Goal: Complete application form: Complete application form

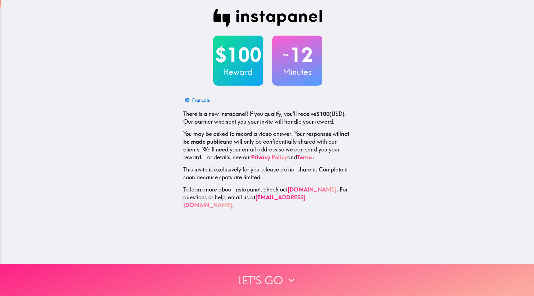
click at [288, 274] on icon "button" at bounding box center [291, 280] width 12 height 12
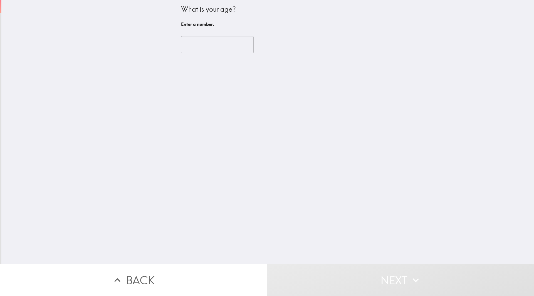
click at [206, 51] on input "number" at bounding box center [217, 44] width 73 height 17
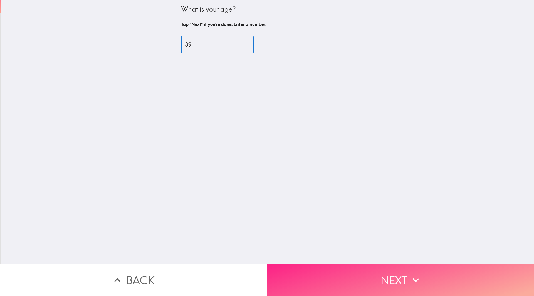
type input "39"
click at [383, 278] on button "Next" at bounding box center [400, 280] width 267 height 32
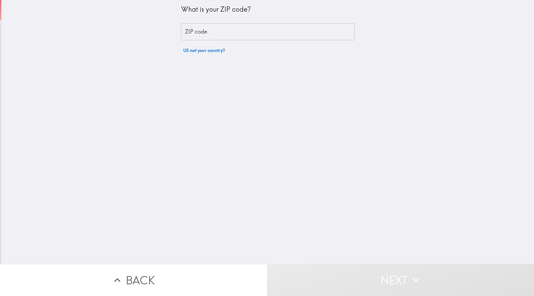
click at [218, 36] on input "ZIP code" at bounding box center [268, 31] width 174 height 17
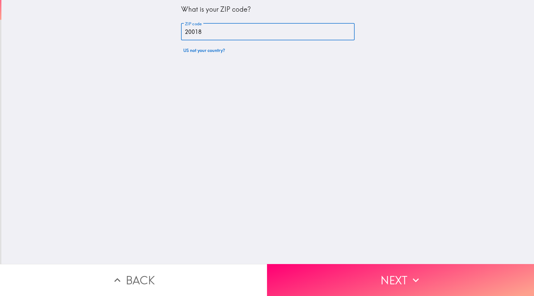
type input "20018"
click at [302, 136] on div "What is your ZIP code? ZIP code 20018 ZIP code US not your country?" at bounding box center [267, 132] width 533 height 264
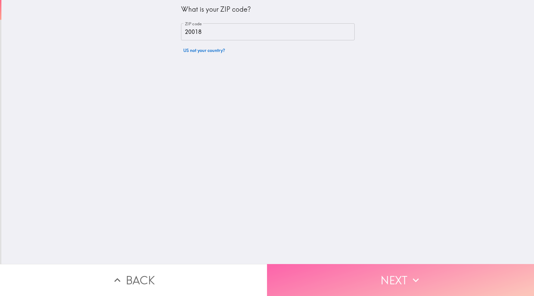
click at [361, 266] on button "Next" at bounding box center [400, 280] width 267 height 32
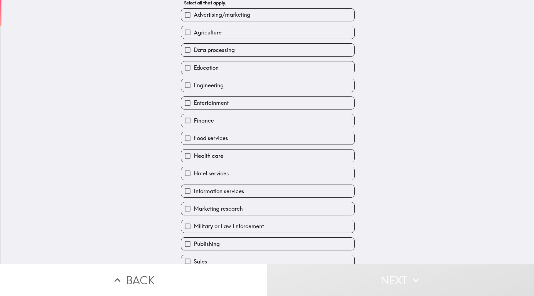
scroll to position [110, 0]
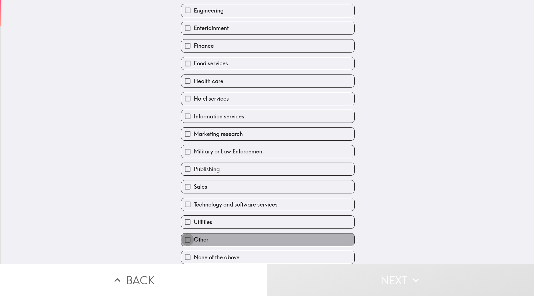
click at [189, 234] on input "Other" at bounding box center [187, 240] width 13 height 13
checkbox input "true"
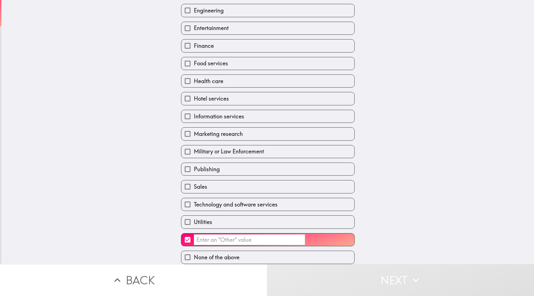
click at [181, 78] on input "Health care" at bounding box center [187, 81] width 13 height 13
checkbox input "true"
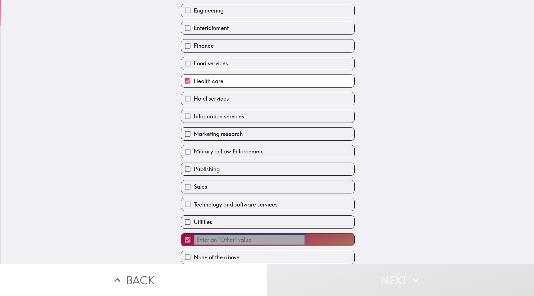
click at [209, 235] on input "​" at bounding box center [249, 240] width 111 height 11
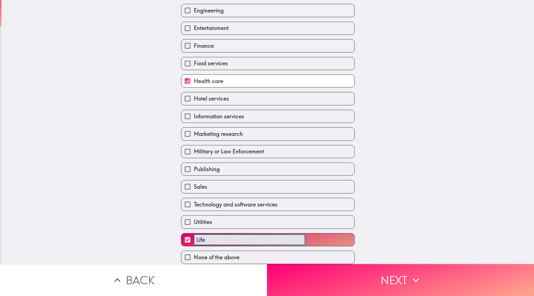
click at [181, 234] on button "Life ​" at bounding box center [267, 240] width 173 height 13
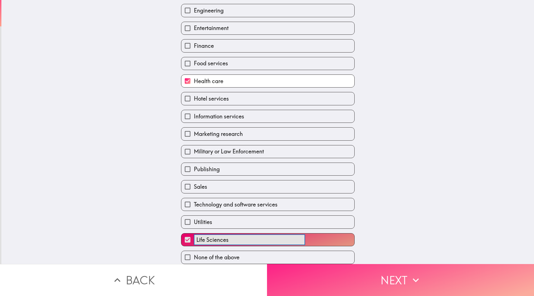
type input "Life Sciences"
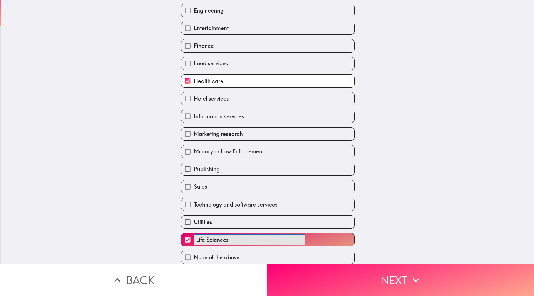
click at [339, 275] on button "Next" at bounding box center [400, 280] width 267 height 32
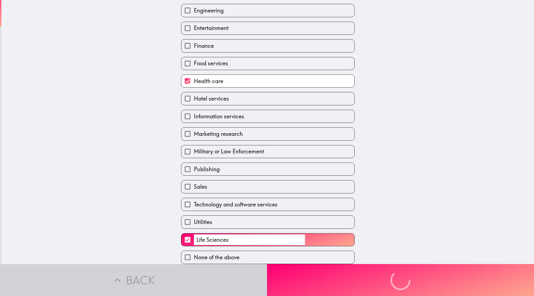
scroll to position [0, 0]
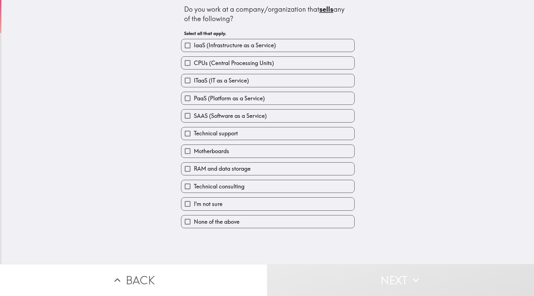
click at [210, 222] on span "None of the above" at bounding box center [217, 222] width 46 height 8
click at [194, 222] on input "None of the above" at bounding box center [187, 222] width 13 height 13
checkbox input "true"
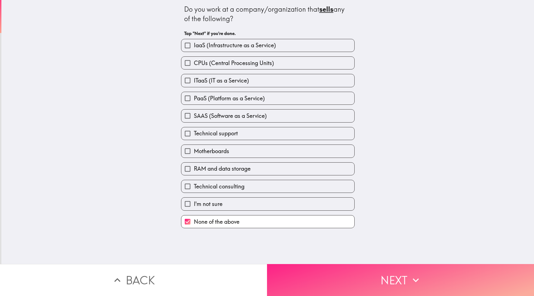
click at [384, 267] on button "Next" at bounding box center [400, 280] width 267 height 32
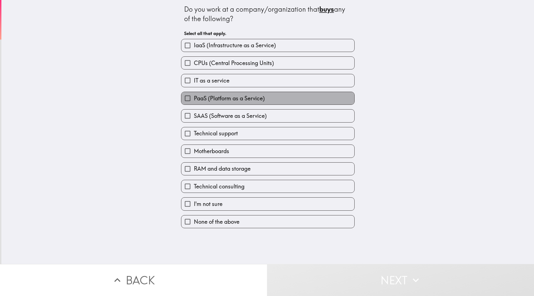
click at [196, 98] on span "PaaS (Platform as a Service)" at bounding box center [229, 99] width 71 height 8
click at [194, 98] on input "PaaS (Platform as a Service)" at bounding box center [187, 98] width 13 height 13
checkbox input "true"
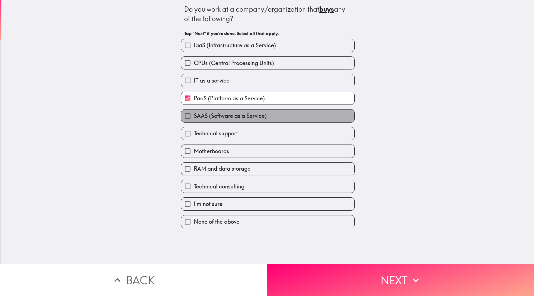
click at [205, 116] on span "SAAS (Software as a Service)" at bounding box center [230, 116] width 73 height 8
click at [194, 116] on input "SAAS (Software as a Service)" at bounding box center [187, 116] width 13 height 13
checkbox input "true"
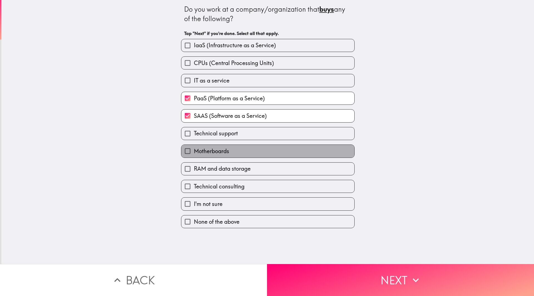
click at [210, 152] on span "Motherboards" at bounding box center [211, 151] width 35 height 8
click at [194, 152] on input "Motherboards" at bounding box center [187, 151] width 13 height 13
checkbox input "true"
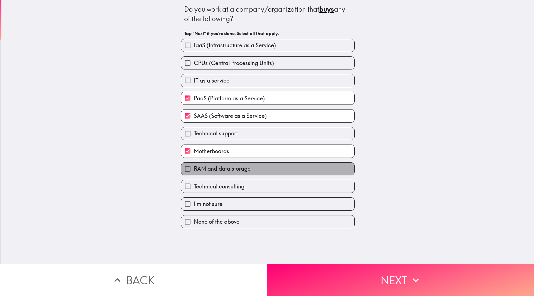
click at [215, 169] on span "RAM and data storage" at bounding box center [222, 169] width 57 height 8
click at [194, 169] on input "RAM and data storage" at bounding box center [187, 169] width 13 height 13
checkbox input "true"
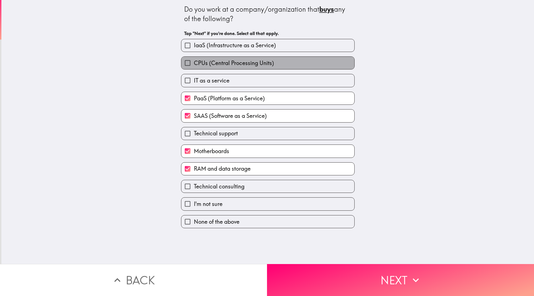
click at [195, 67] on span "CPUs (Central Processing Units)" at bounding box center [234, 63] width 80 height 8
click at [194, 67] on input "CPUs (Central Processing Units)" at bounding box center [187, 63] width 13 height 13
checkbox input "true"
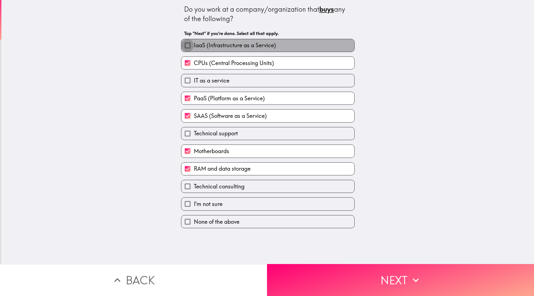
click at [182, 47] on input "IaaS (Infrastructure as a Service)" at bounding box center [187, 45] width 13 height 13
checkbox input "true"
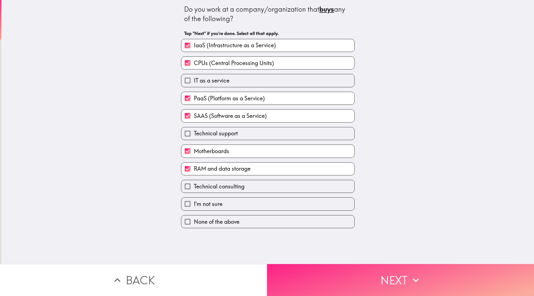
click at [372, 284] on button "Next" at bounding box center [400, 280] width 267 height 32
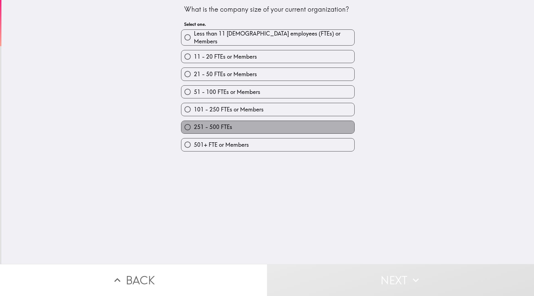
click at [208, 124] on span "251 - 500 FTEs" at bounding box center [213, 127] width 38 height 8
click at [194, 124] on input "251 - 500 FTEs" at bounding box center [187, 127] width 13 height 13
radio input "true"
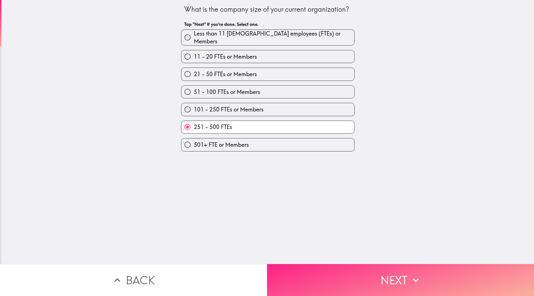
click at [387, 282] on button "Next" at bounding box center [400, 280] width 267 height 32
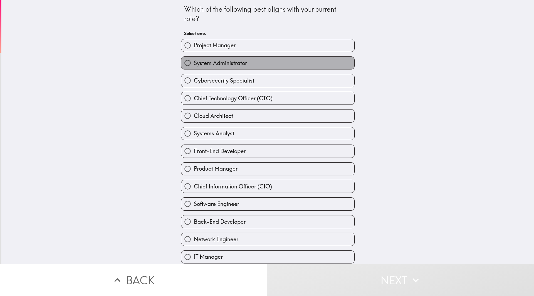
click at [233, 66] on span "System Administrator" at bounding box center [220, 63] width 53 height 8
click at [194, 66] on input "System Administrator" at bounding box center [187, 63] width 13 height 13
radio input "true"
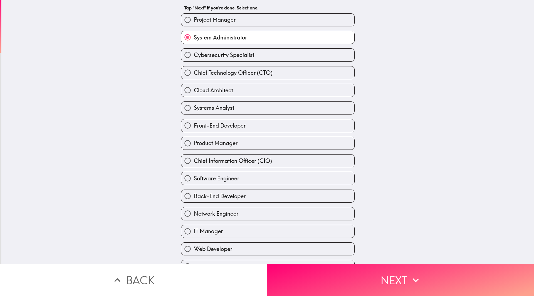
scroll to position [74, 0]
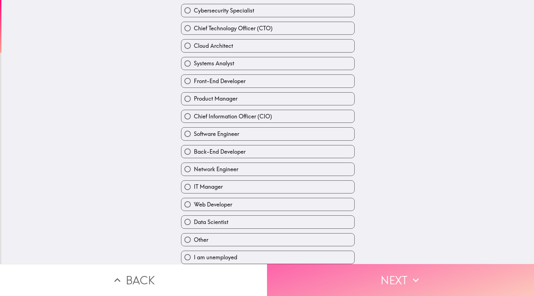
click at [357, 270] on button "Next" at bounding box center [400, 280] width 267 height 32
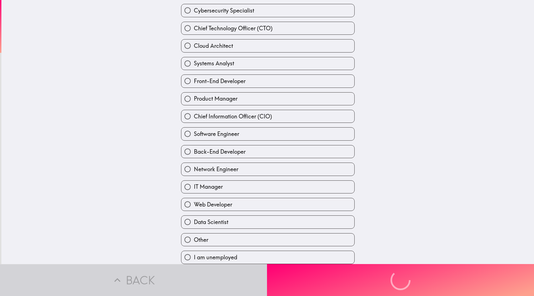
scroll to position [0, 0]
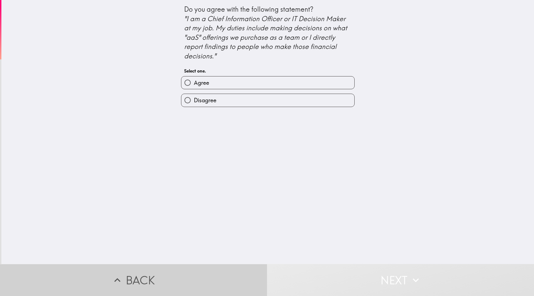
click at [151, 264] on button "Back" at bounding box center [133, 280] width 267 height 32
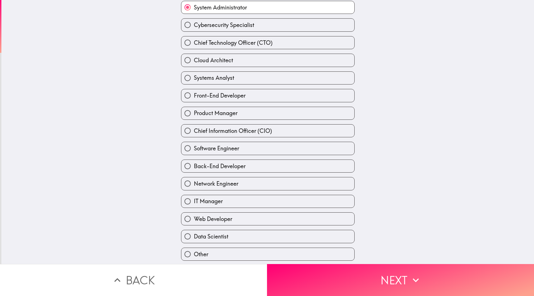
scroll to position [74, 0]
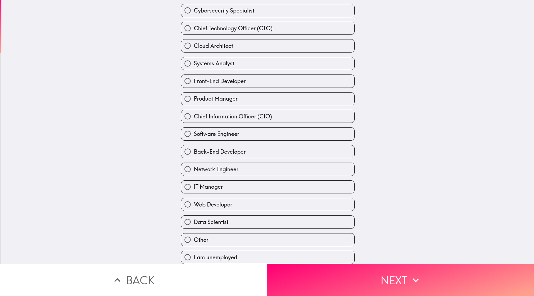
click at [211, 188] on label "IT Manager" at bounding box center [267, 187] width 173 height 13
click at [194, 188] on input "IT Manager" at bounding box center [187, 187] width 13 height 13
radio input "true"
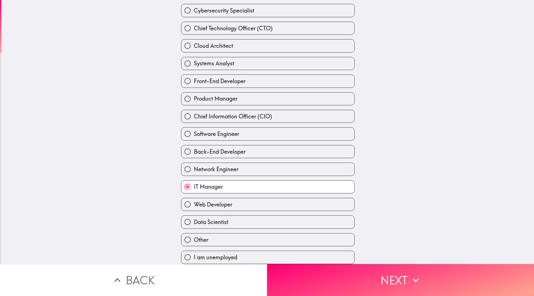
click at [360, 259] on div "Which of the following best aligns with your current role? Tap "Next" if you're…" at bounding box center [267, 132] width 533 height 264
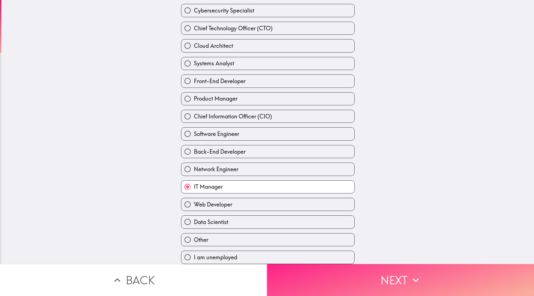
click at [363, 265] on button "Next" at bounding box center [400, 280] width 267 height 32
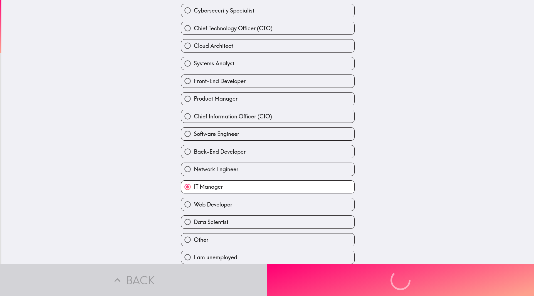
scroll to position [0, 0]
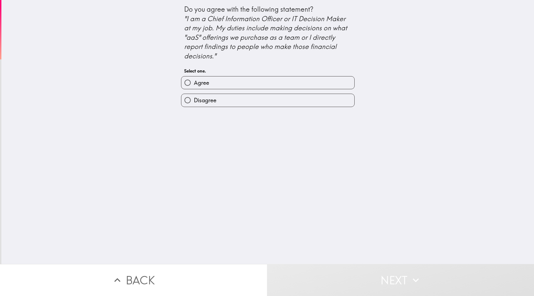
click at [212, 91] on div "Disagree" at bounding box center [266, 98] width 178 height 18
click at [214, 83] on label "Agree" at bounding box center [267, 83] width 173 height 13
click at [194, 83] on input "Agree" at bounding box center [187, 83] width 13 height 13
radio input "true"
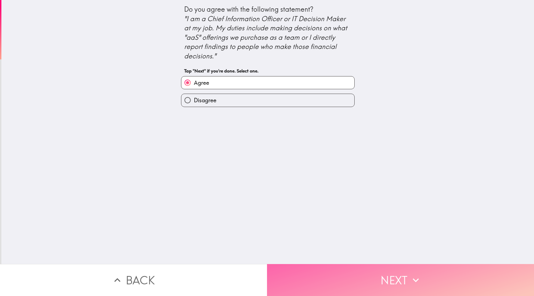
click at [366, 278] on button "Next" at bounding box center [400, 280] width 267 height 32
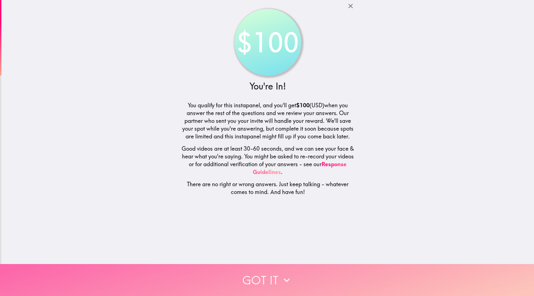
click at [256, 272] on button "Got it" at bounding box center [267, 280] width 534 height 32
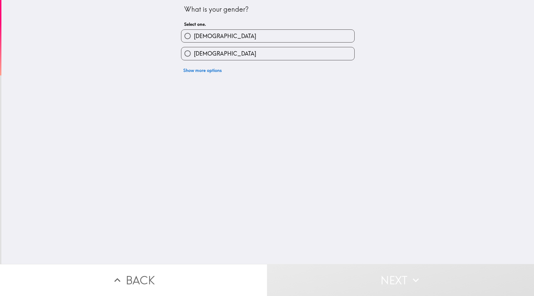
click at [210, 39] on label "[DEMOGRAPHIC_DATA]" at bounding box center [267, 36] width 173 height 13
click at [194, 39] on input "[DEMOGRAPHIC_DATA]" at bounding box center [187, 36] width 13 height 13
radio input "true"
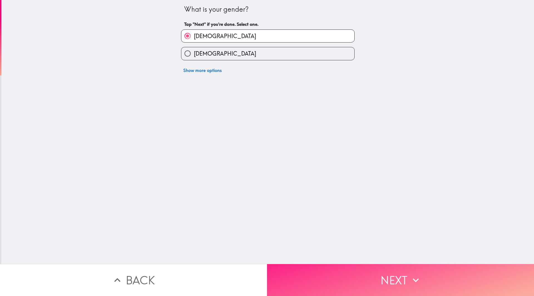
click at [378, 267] on button "Next" at bounding box center [400, 280] width 267 height 32
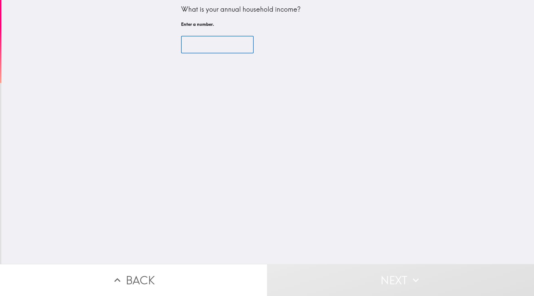
click at [216, 50] on input "number" at bounding box center [217, 44] width 73 height 17
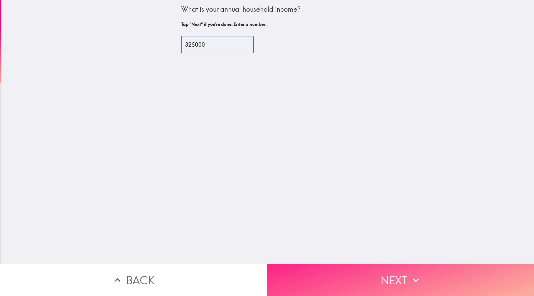
type input "325000"
click at [369, 268] on button "Next" at bounding box center [400, 280] width 267 height 32
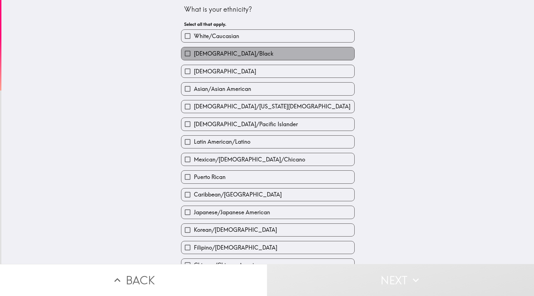
click at [226, 51] on span "[DEMOGRAPHIC_DATA]/Black" at bounding box center [234, 54] width 80 height 8
click at [194, 51] on input "[DEMOGRAPHIC_DATA]/Black" at bounding box center [187, 53] width 13 height 13
checkbox input "true"
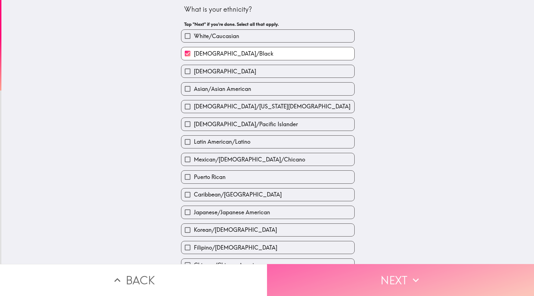
click at [349, 275] on button "Next" at bounding box center [400, 280] width 267 height 32
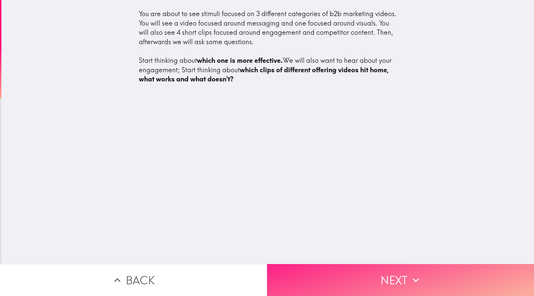
click at [371, 277] on button "Next" at bounding box center [400, 280] width 267 height 32
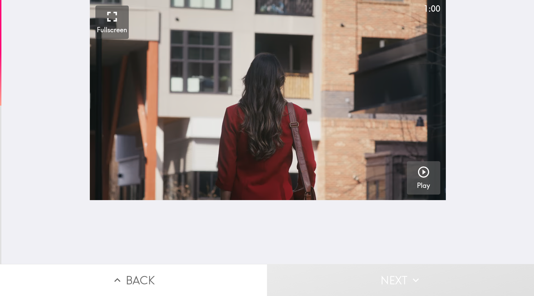
click at [419, 176] on icon "button" at bounding box center [423, 172] width 13 height 13
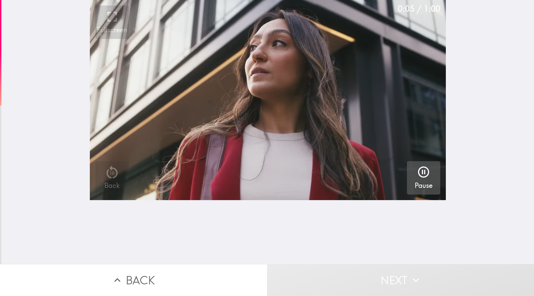
click at [470, 89] on div "0:05 / 1:00 Fullscreen 10 Back Pause" at bounding box center [267, 132] width 533 height 264
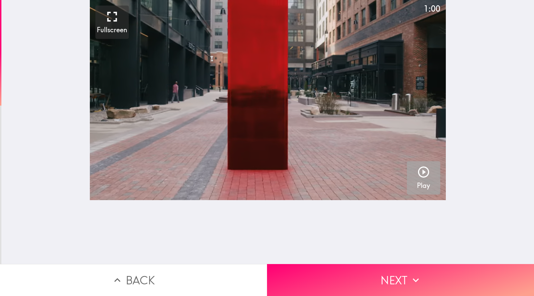
click at [423, 170] on icon "button" at bounding box center [423, 172] width 13 height 13
click at [478, 149] on div "1:00 Fullscreen Play" at bounding box center [267, 132] width 533 height 264
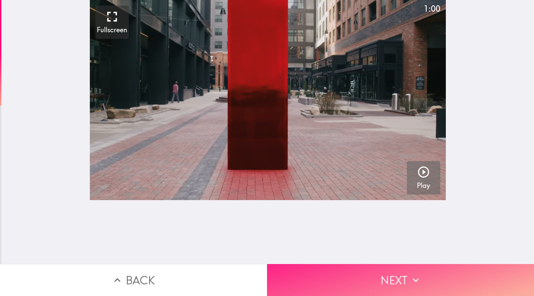
click at [384, 270] on button "Next" at bounding box center [400, 280] width 267 height 32
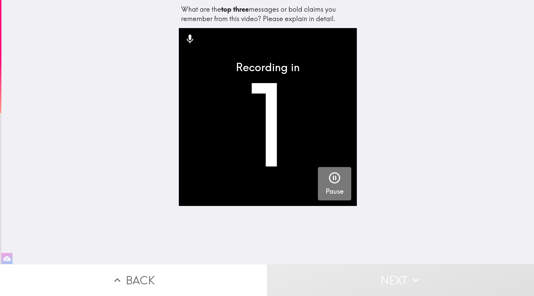
click at [328, 177] on icon "button" at bounding box center [334, 177] width 13 height 13
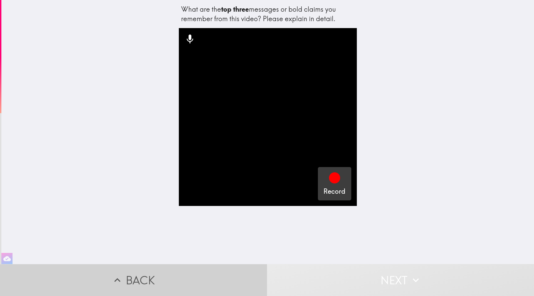
click at [146, 268] on button "Back" at bounding box center [133, 280] width 267 height 32
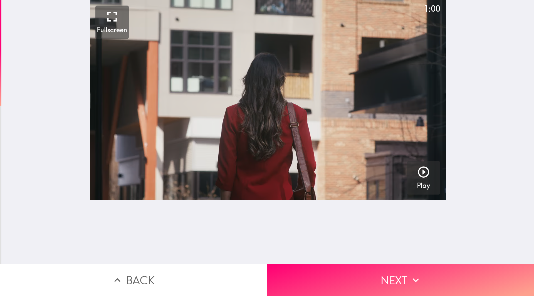
click at [272, 121] on video "button" at bounding box center [268, 100] width 356 height 200
click at [419, 178] on icon "button" at bounding box center [423, 172] width 13 height 13
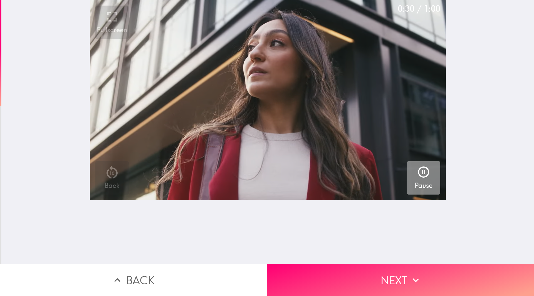
click at [419, 172] on icon "button" at bounding box center [423, 172] width 11 height 11
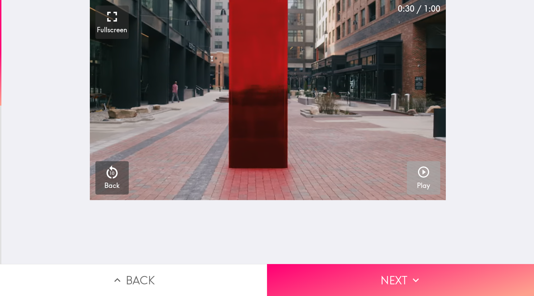
click at [419, 172] on icon "button" at bounding box center [423, 172] width 11 height 11
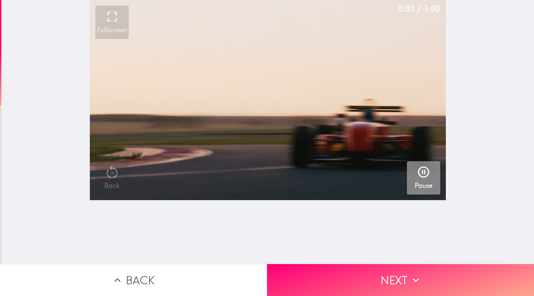
click at [419, 172] on icon "button" at bounding box center [423, 172] width 11 height 11
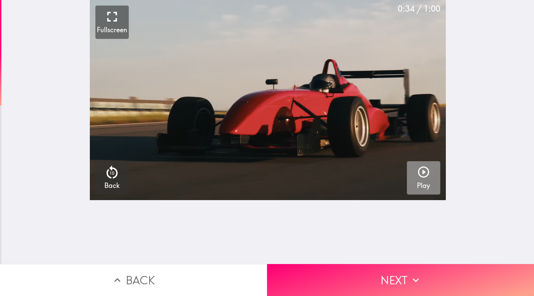
click at [419, 172] on icon "button" at bounding box center [423, 172] width 11 height 11
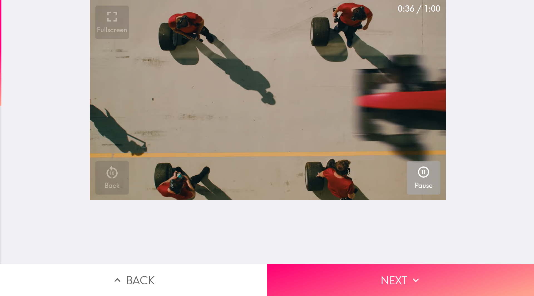
click at [419, 172] on icon "button" at bounding box center [423, 172] width 11 height 11
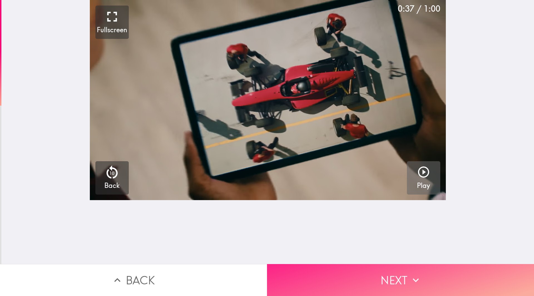
click at [412, 269] on button "Next" at bounding box center [400, 280] width 267 height 32
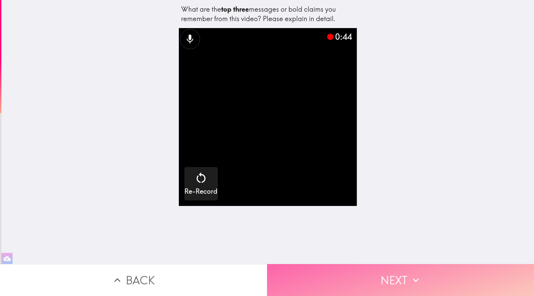
click at [384, 270] on button "Next" at bounding box center [400, 280] width 267 height 32
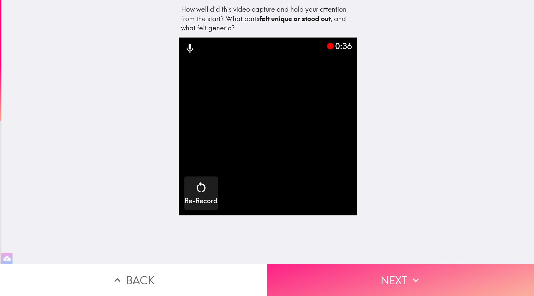
click at [386, 273] on button "Next" at bounding box center [400, 280] width 267 height 32
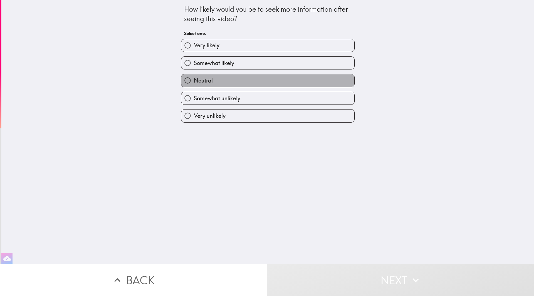
click at [220, 82] on label "Neutral" at bounding box center [267, 80] width 173 height 13
click at [194, 82] on input "Neutral" at bounding box center [187, 80] width 13 height 13
radio input "true"
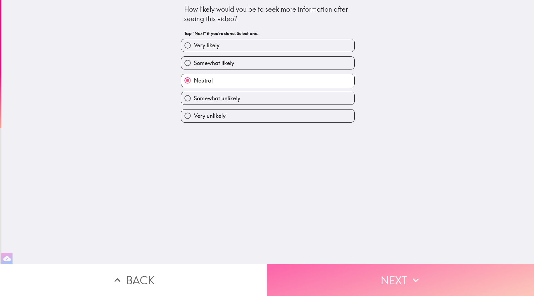
click at [370, 283] on button "Next" at bounding box center [400, 280] width 267 height 32
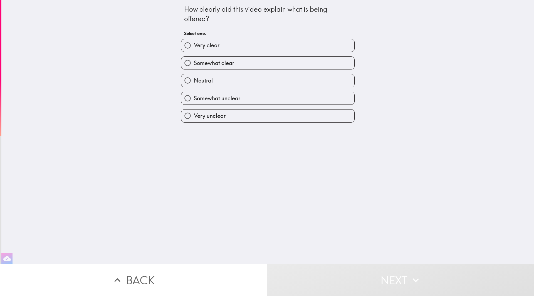
click at [239, 66] on label "Somewhat clear" at bounding box center [267, 63] width 173 height 13
click at [194, 66] on input "Somewhat clear" at bounding box center [187, 63] width 13 height 13
radio input "true"
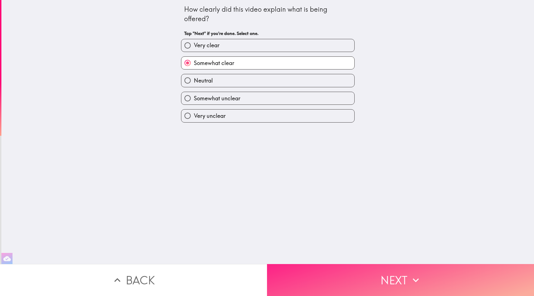
click at [346, 268] on button "Next" at bounding box center [400, 280] width 267 height 32
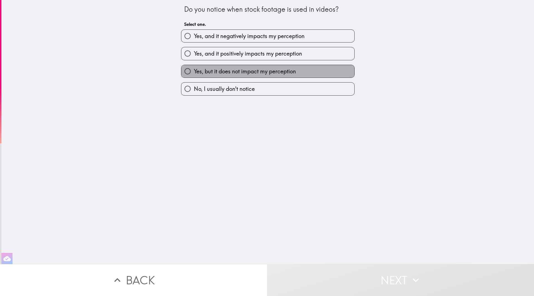
click at [247, 73] on span "Yes, but it does not impact my perception" at bounding box center [245, 72] width 102 height 8
click at [194, 73] on input "Yes, but it does not impact my perception" at bounding box center [187, 71] width 13 height 13
radio input "true"
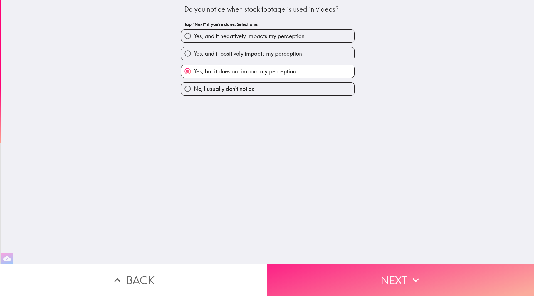
click at [377, 277] on button "Next" at bounding box center [400, 280] width 267 height 32
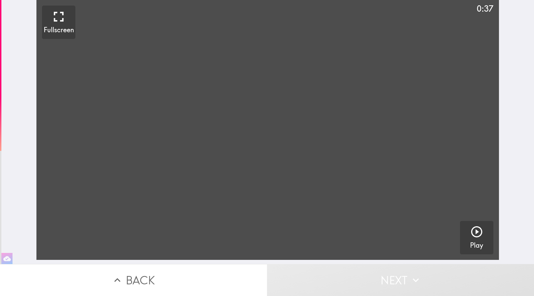
click at [265, 136] on video "button" at bounding box center [267, 130] width 462 height 260
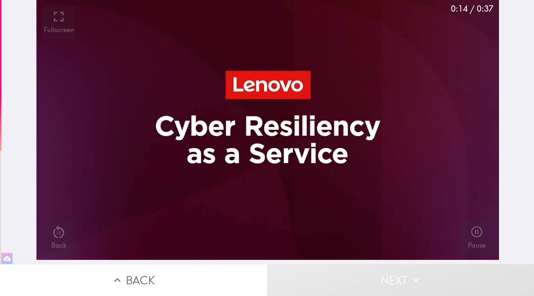
click at [504, 101] on div "0:14 / 0:37 Fullscreen 10 Back Pause" at bounding box center [267, 132] width 533 height 264
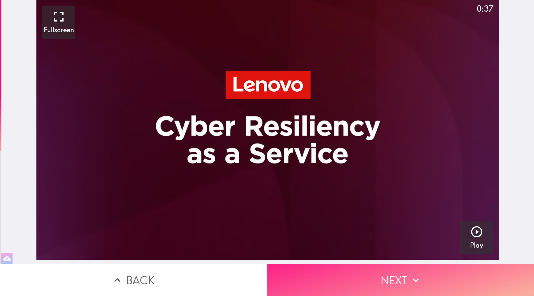
click at [398, 268] on button "Next" at bounding box center [400, 280] width 267 height 32
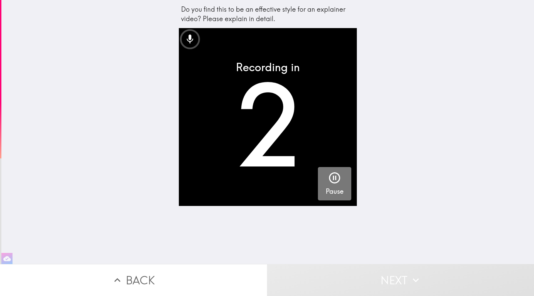
click at [331, 181] on icon "button" at bounding box center [334, 177] width 13 height 13
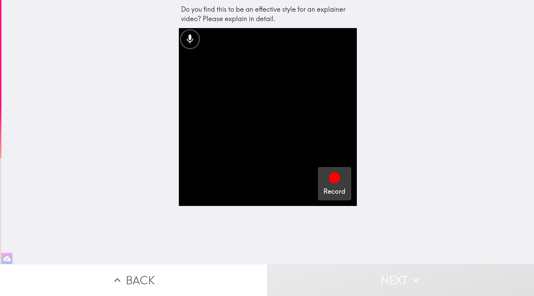
click at [329, 179] on icon "button" at bounding box center [334, 177] width 11 height 11
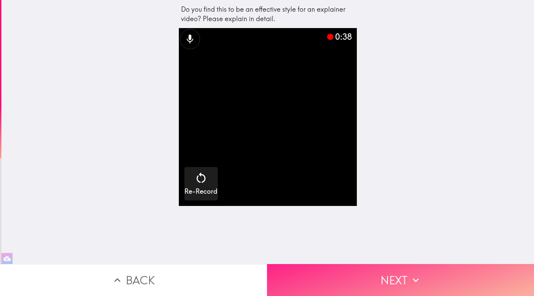
click at [368, 268] on button "Next" at bounding box center [400, 280] width 267 height 32
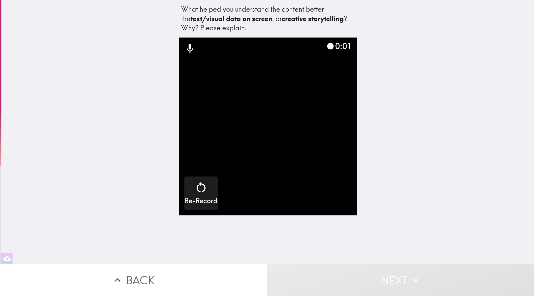
click at [270, 160] on video "button" at bounding box center [268, 127] width 178 height 178
click at [328, 181] on video "button" at bounding box center [268, 127] width 178 height 178
click at [379, 142] on div "What helped you understand the content better - the text/visual data on screen …" at bounding box center [267, 132] width 533 height 264
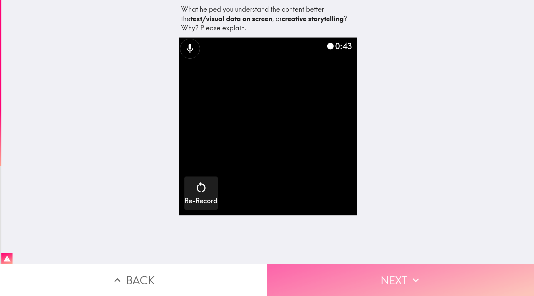
click at [399, 275] on button "Next" at bounding box center [400, 280] width 267 height 32
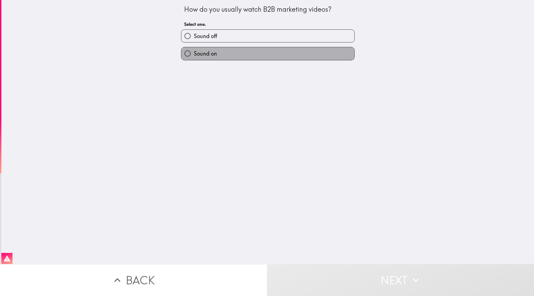
click at [259, 55] on label "Sound on" at bounding box center [267, 53] width 173 height 13
click at [194, 55] on input "Sound on" at bounding box center [187, 53] width 13 height 13
radio input "true"
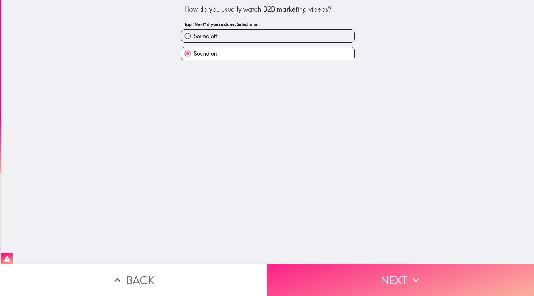
click at [396, 274] on button "Next" at bounding box center [400, 280] width 267 height 32
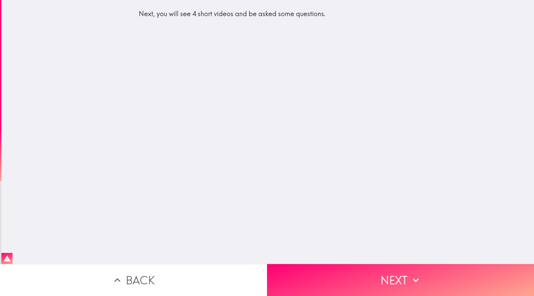
click at [301, 135] on div "Next, you will see 4 short videos and be asked some questions." at bounding box center [267, 132] width 533 height 264
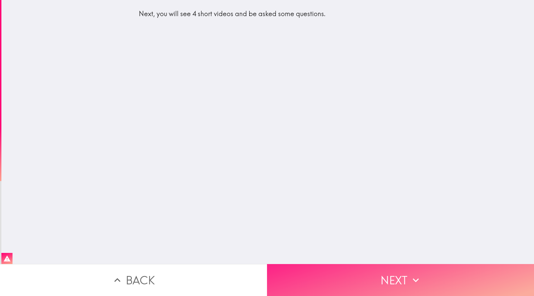
click at [393, 280] on button "Next" at bounding box center [400, 280] width 267 height 32
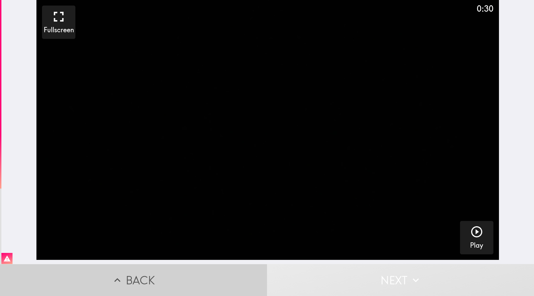
click at [153, 274] on button "Back" at bounding box center [133, 280] width 267 height 32
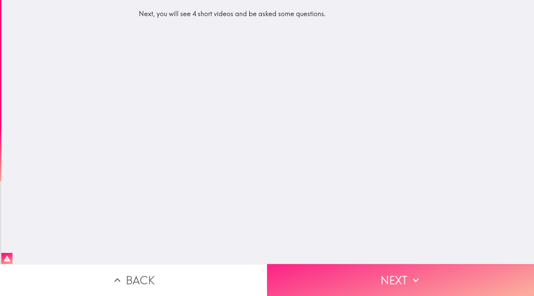
click at [381, 270] on button "Next" at bounding box center [400, 280] width 267 height 32
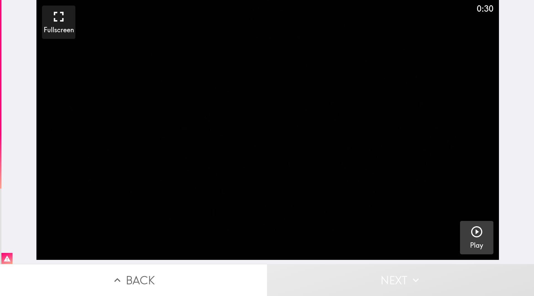
click at [475, 233] on icon "button" at bounding box center [476, 231] width 13 height 13
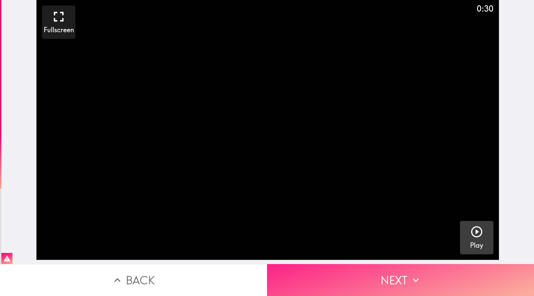
click at [394, 269] on button "Next" at bounding box center [400, 280] width 267 height 32
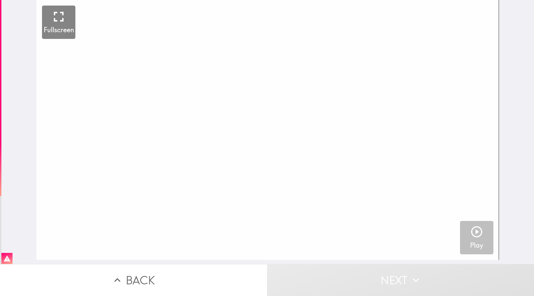
click at [472, 238] on icon "button" at bounding box center [476, 231] width 13 height 13
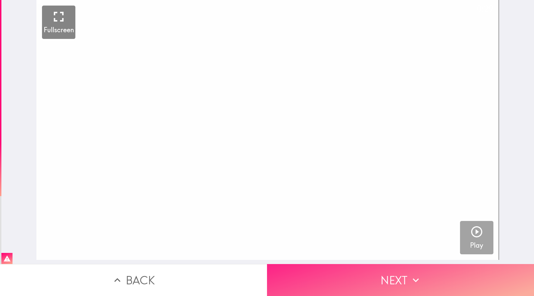
click at [398, 280] on button "Next" at bounding box center [400, 280] width 267 height 32
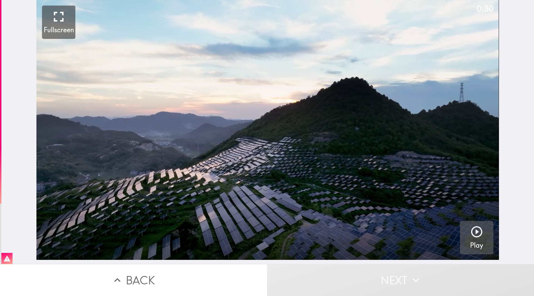
click at [472, 226] on icon "button" at bounding box center [476, 231] width 13 height 13
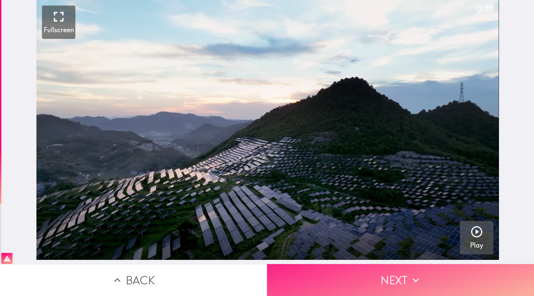
click at [400, 267] on button "Next" at bounding box center [400, 280] width 267 height 32
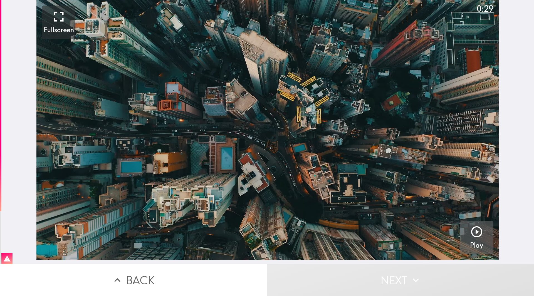
click at [472, 232] on icon "button" at bounding box center [476, 231] width 11 height 11
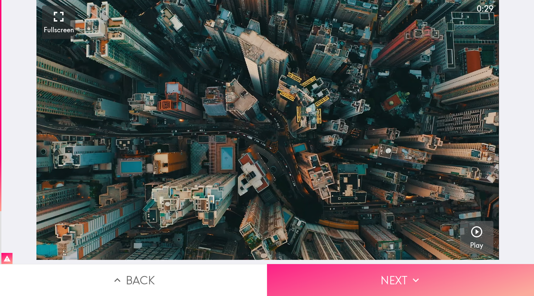
click at [392, 270] on button "Next" at bounding box center [400, 280] width 267 height 32
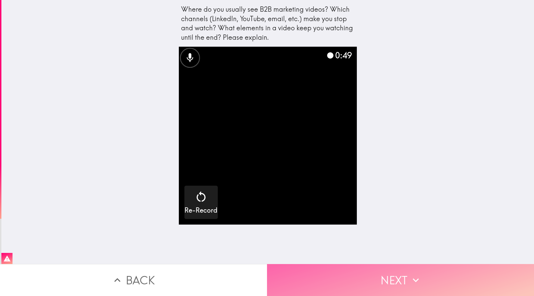
click at [389, 271] on button "Next" at bounding box center [400, 280] width 267 height 32
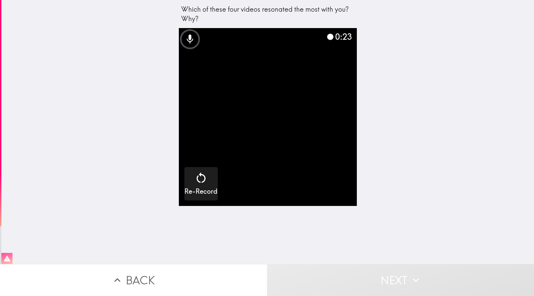
click at [6, 256] on icon "button" at bounding box center [7, 259] width 7 height 6
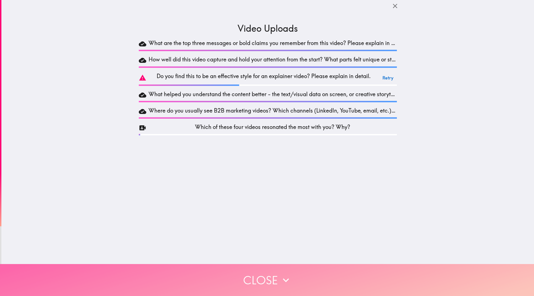
click at [275, 276] on button "Close" at bounding box center [267, 280] width 534 height 32
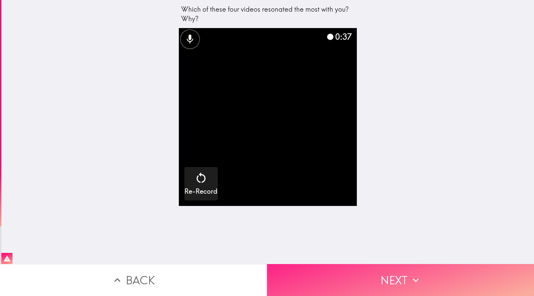
click at [389, 268] on button "Next" at bounding box center [400, 280] width 267 height 32
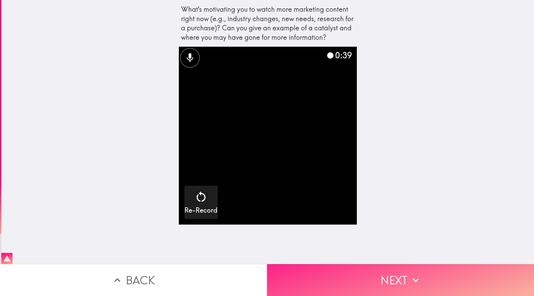
click at [375, 278] on button "Next" at bounding box center [400, 280] width 267 height 32
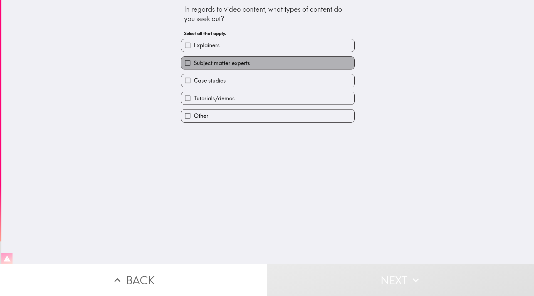
click at [226, 69] on label "Subject matter experts" at bounding box center [267, 63] width 173 height 13
click at [194, 69] on input "Subject matter experts" at bounding box center [187, 63] width 13 height 13
checkbox input "true"
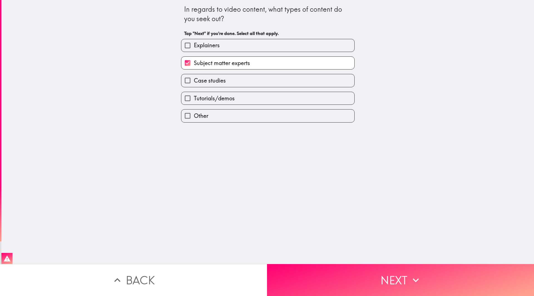
click at [230, 99] on span "Tutorials/demos" at bounding box center [214, 99] width 41 height 8
click at [194, 99] on input "Tutorials/demos" at bounding box center [187, 98] width 13 height 13
checkbox input "true"
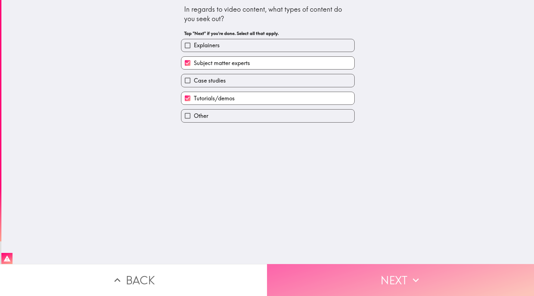
click at [374, 267] on button "Next" at bounding box center [400, 280] width 267 height 32
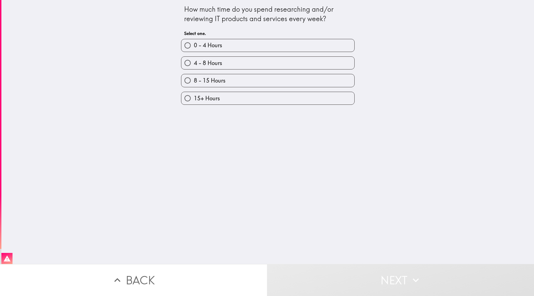
click at [229, 49] on label "0 - 4 Hours" at bounding box center [267, 45] width 173 height 13
click at [194, 49] on input "0 - 4 Hours" at bounding box center [187, 45] width 13 height 13
radio input "true"
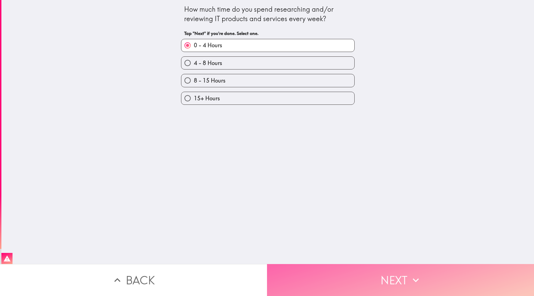
click at [341, 264] on button "Next" at bounding box center [400, 280] width 267 height 32
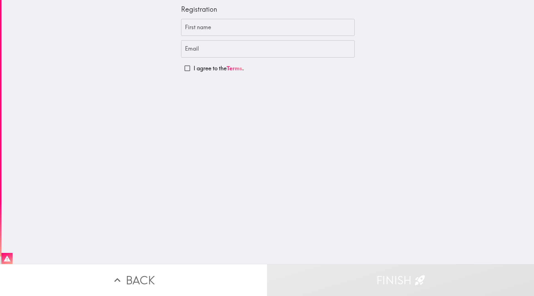
click at [214, 31] on input "First name" at bounding box center [268, 27] width 174 height 17
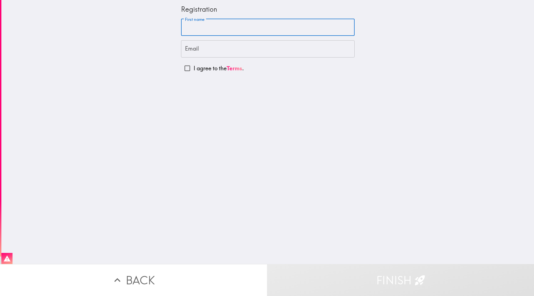
click at [214, 31] on input "First name" at bounding box center [268, 27] width 174 height 17
type input "[PERSON_NAME]"
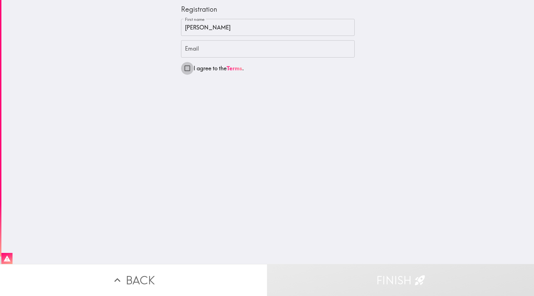
click at [185, 69] on input "I agree to the Terms ." at bounding box center [187, 68] width 13 height 13
checkbox input "true"
click at [196, 51] on input "Email" at bounding box center [268, 48] width 174 height 17
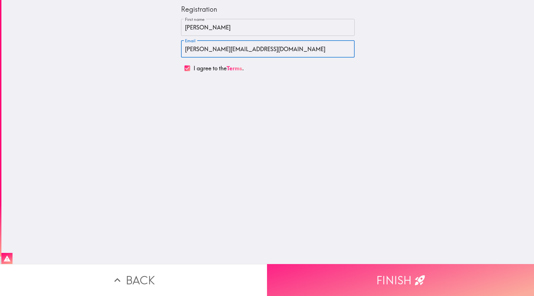
type input "[PERSON_NAME][EMAIL_ADDRESS][DOMAIN_NAME]"
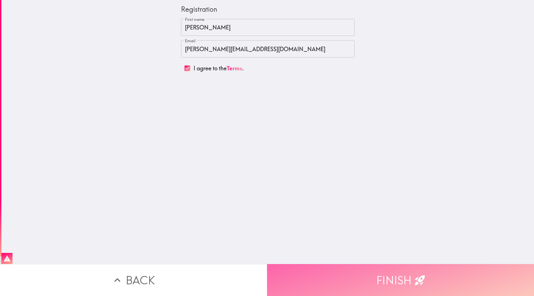
click at [344, 268] on button "Finish" at bounding box center [400, 280] width 267 height 32
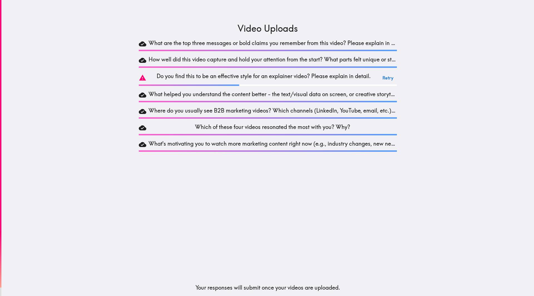
click at [275, 74] on h5 "Do you find this to be an effective style for an explainer video? Please explai…" at bounding box center [264, 77] width 231 height 11
click at [380, 78] on button "Retry" at bounding box center [388, 77] width 18 height 11
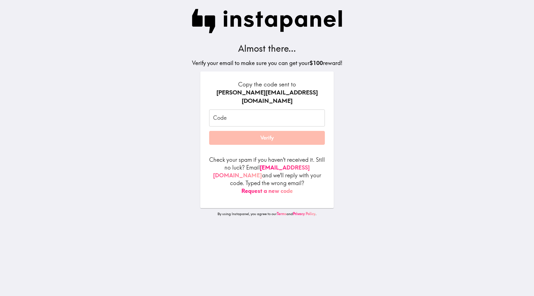
click at [245, 110] on input "Code" at bounding box center [267, 118] width 116 height 17
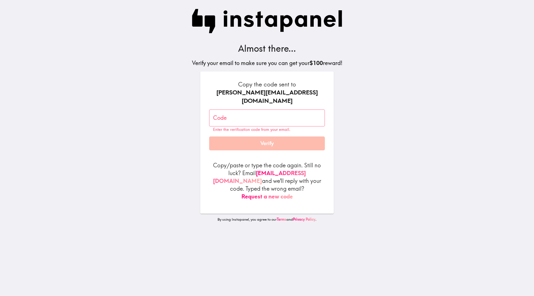
click at [386, 160] on main "Almost there... Verify your email to make sure you can get your $100 reward! Co…" at bounding box center [267, 148] width 534 height 296
click at [241, 110] on input "Code" at bounding box center [267, 118] width 116 height 17
paste input "hQy_KPr_n2i"
type input "hQy_KPr_n2i"
click at [258, 137] on button "Verify" at bounding box center [267, 144] width 116 height 14
